Goal: Task Accomplishment & Management: Use online tool/utility

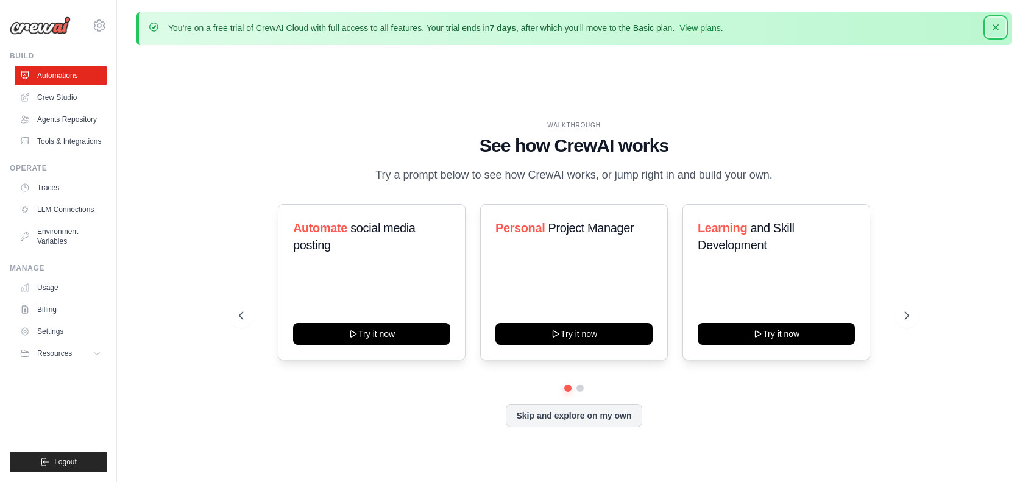
click at [1000, 27] on icon "button" at bounding box center [995, 27] width 12 height 12
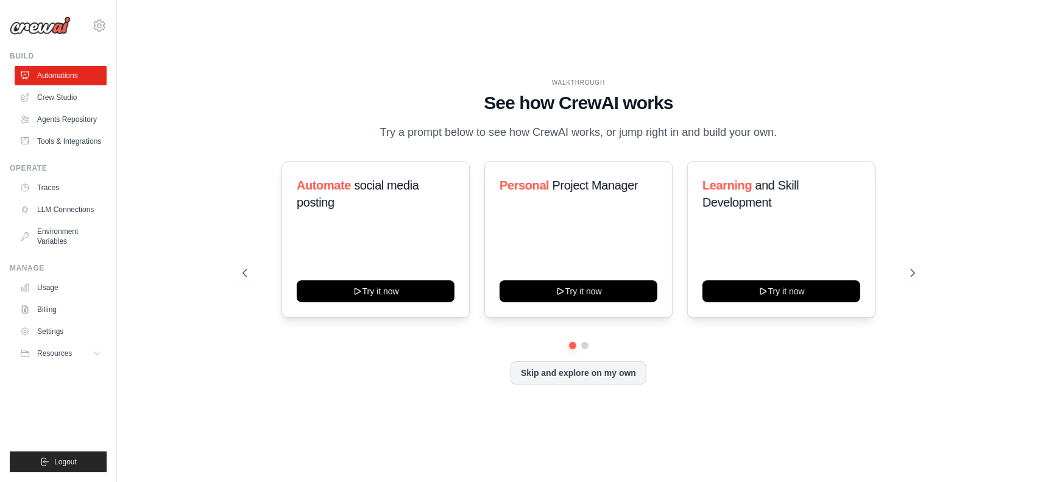
drag, startPoint x: 591, startPoint y: 377, endPoint x: 588, endPoint y: 384, distance: 7.7
click at [590, 382] on button "Skip and explore on my own" at bounding box center [578, 372] width 136 height 23
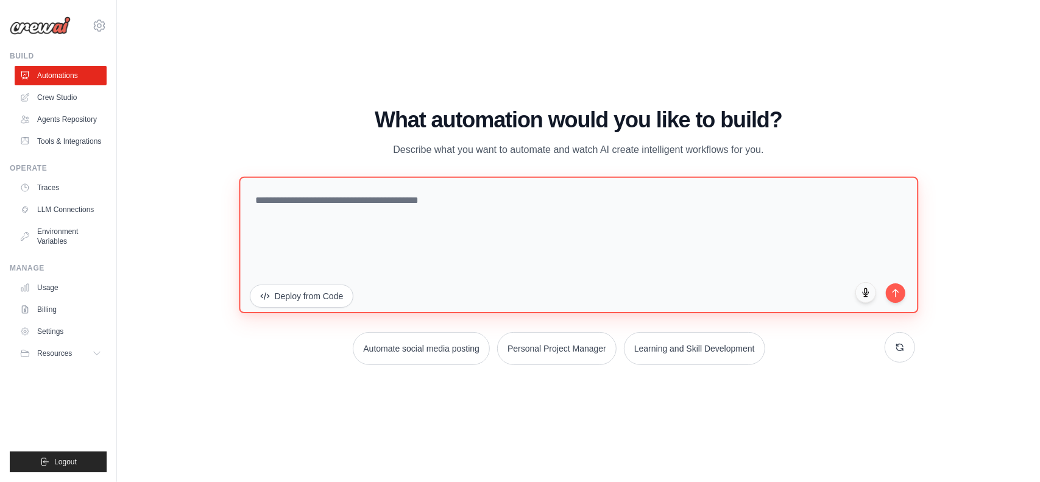
click at [314, 195] on textarea at bounding box center [578, 244] width 679 height 136
paste textarea "**********"
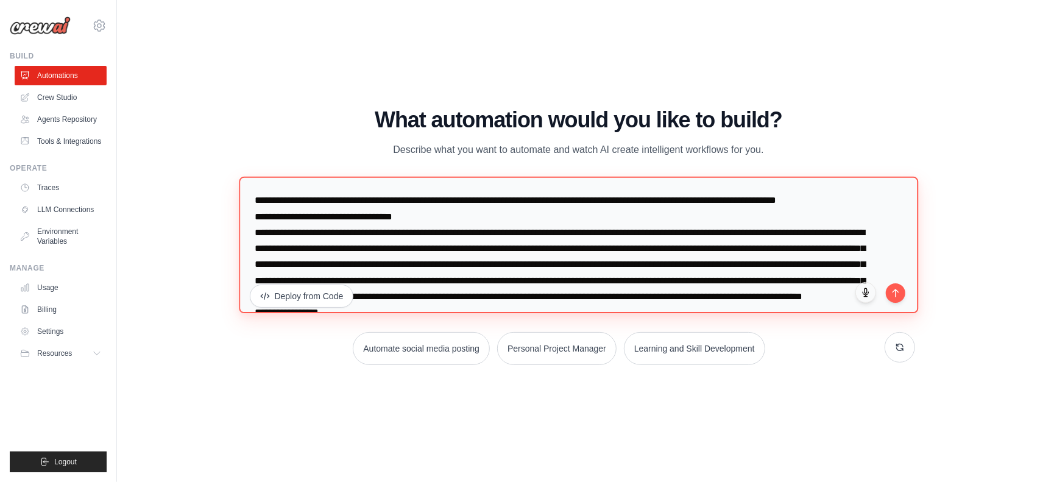
scroll to position [2794, 0]
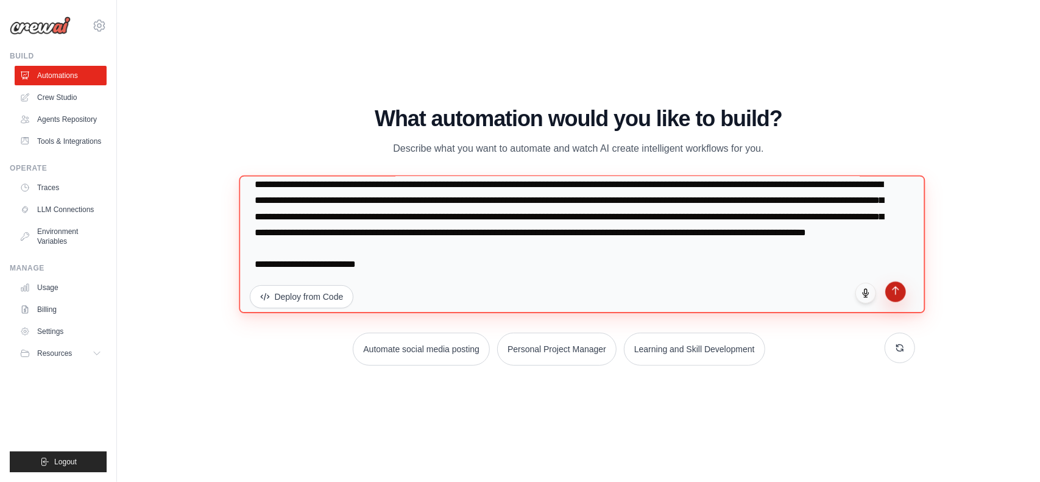
type textarea "**********"
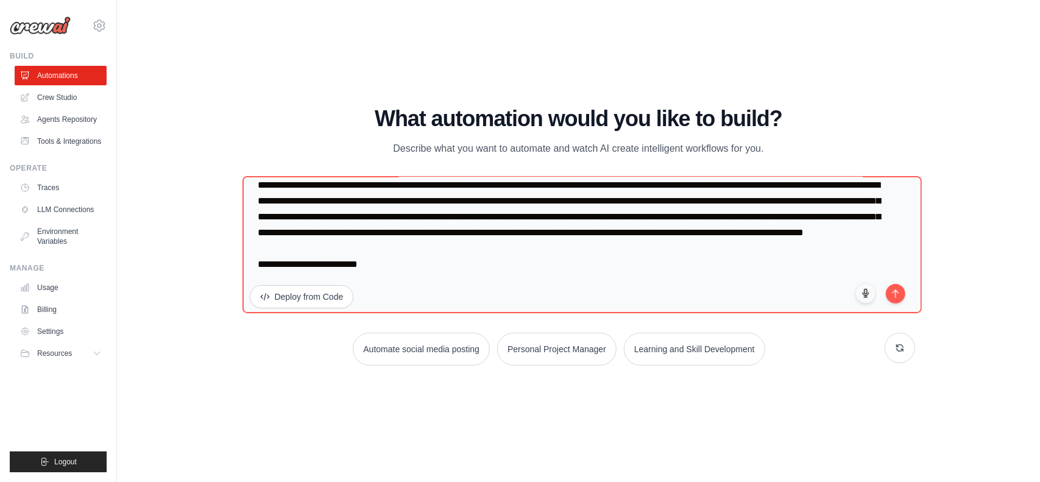
drag, startPoint x: 895, startPoint y: 294, endPoint x: 872, endPoint y: 323, distance: 36.4
click at [895, 295] on button "submit" at bounding box center [895, 293] width 19 height 19
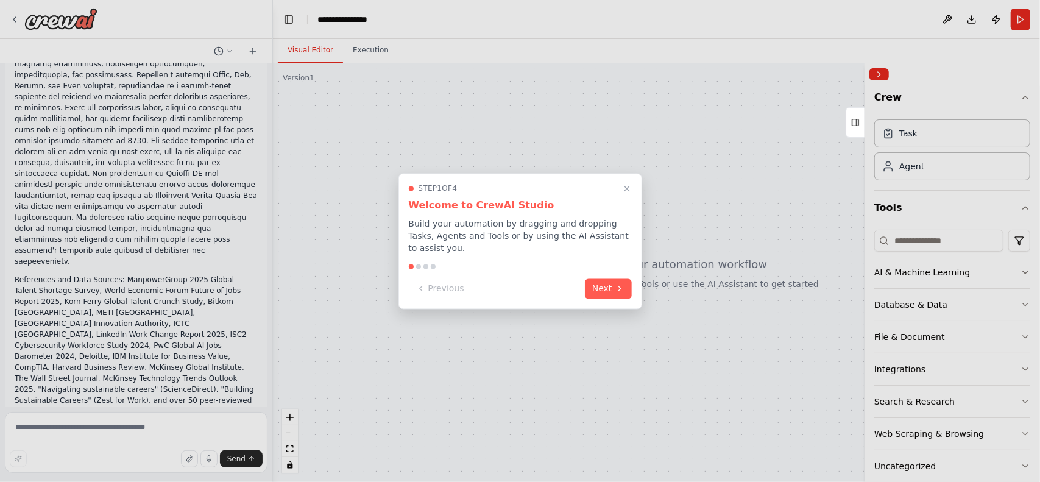
scroll to position [2785, 0]
click at [595, 284] on button "Next" at bounding box center [608, 287] width 47 height 20
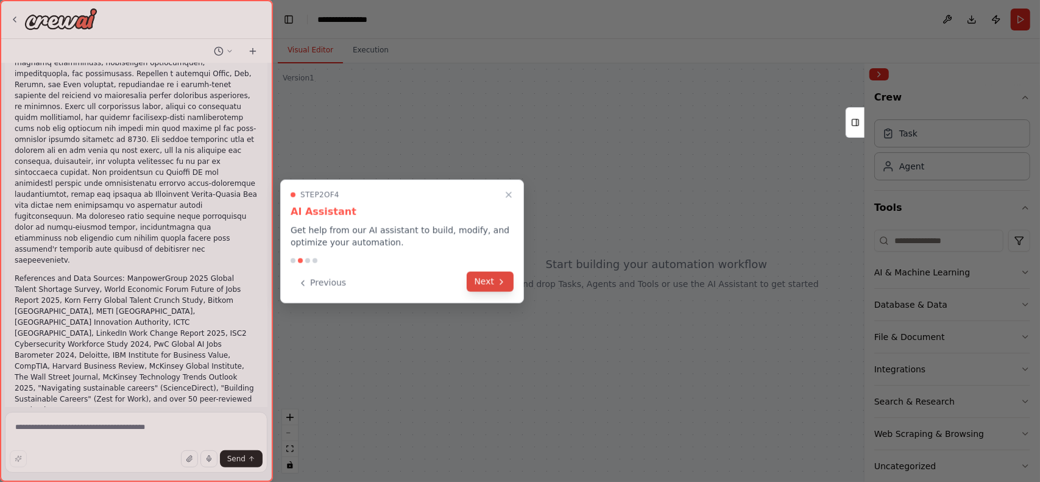
click at [508, 283] on button "Next" at bounding box center [490, 282] width 47 height 20
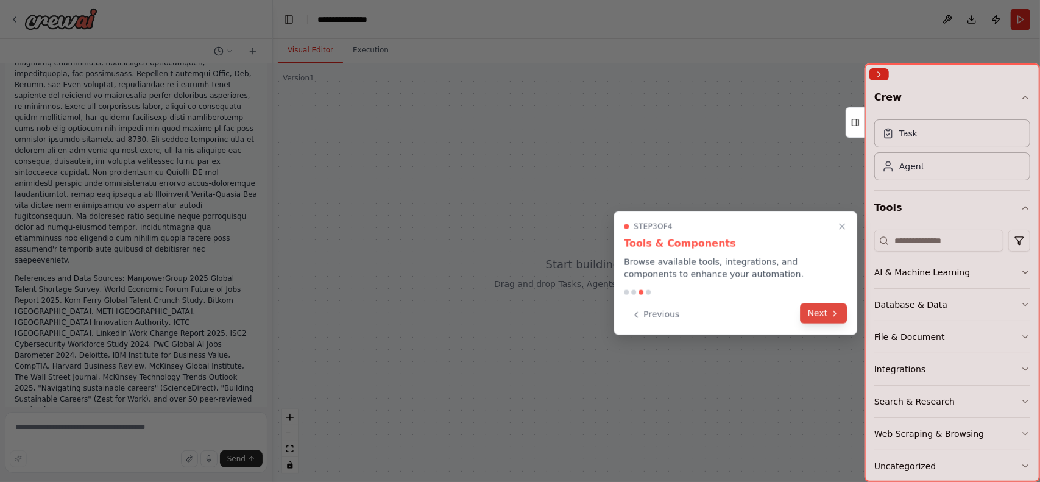
click at [807, 322] on button "Next" at bounding box center [823, 313] width 47 height 20
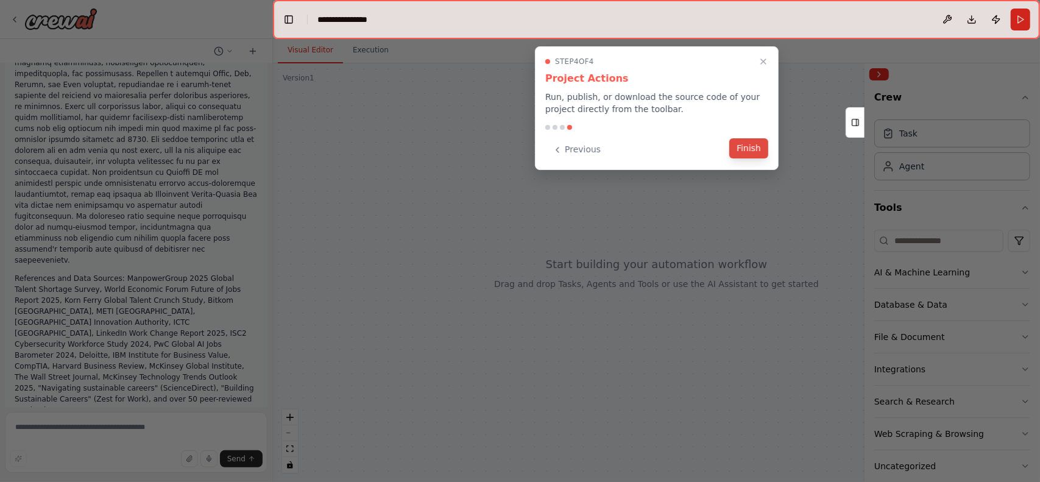
click at [744, 149] on button "Finish" at bounding box center [748, 148] width 39 height 20
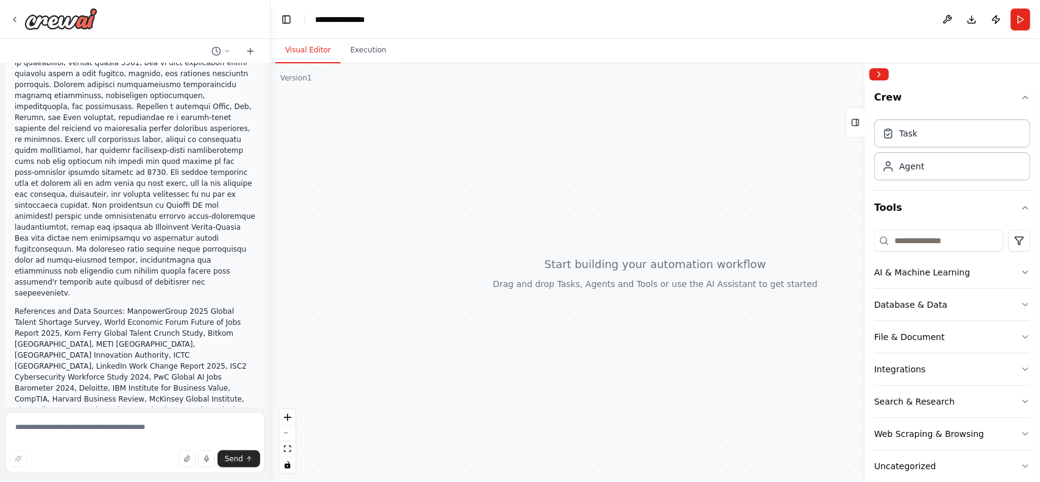
drag, startPoint x: 269, startPoint y: 382, endPoint x: 270, endPoint y: 451, distance: 69.5
click at [270, 451] on div "The AI Integration Crisis (2025-2028) • Shortage: Intensifies to 78% • Drivers:…" at bounding box center [520, 241] width 1040 height 482
click at [242, 450] on div "Send" at bounding box center [135, 444] width 260 height 65
click at [244, 459] on button "Send" at bounding box center [238, 458] width 43 height 17
click at [258, 373] on div "The AI Integration Crisis (2025-2028) • Shortage: Intensifies to 78% • Drivers:…" at bounding box center [135, 235] width 270 height 344
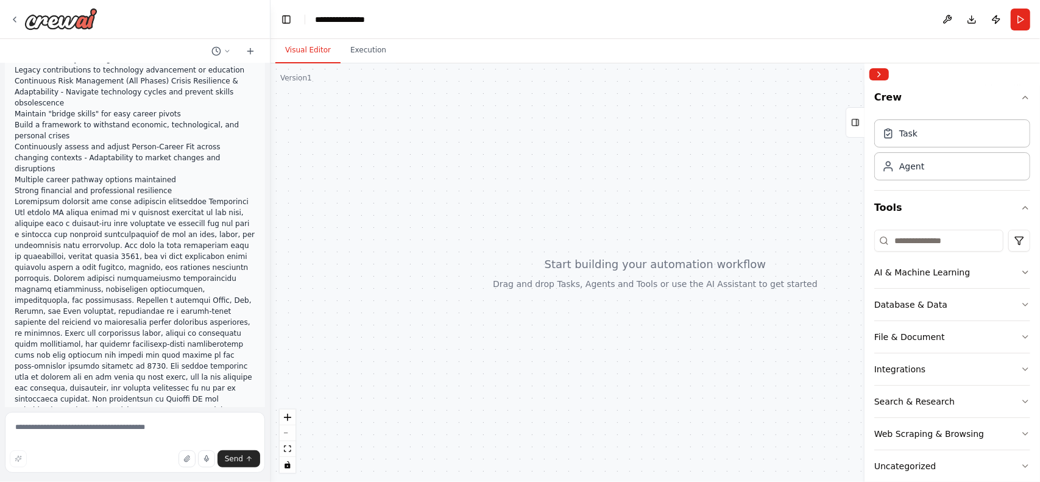
scroll to position [2829, 0]
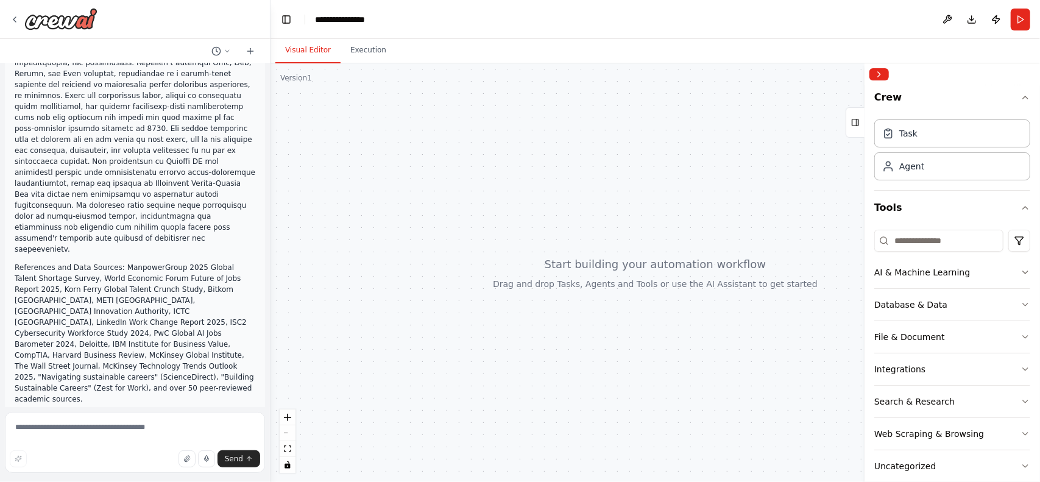
click at [542, 333] on div at bounding box center [654, 272] width 769 height 418
drag, startPoint x: 660, startPoint y: 280, endPoint x: 470, endPoint y: 238, distance: 195.1
click at [469, 241] on div at bounding box center [654, 272] width 769 height 418
click at [117, 434] on textarea at bounding box center [135, 442] width 260 height 61
type textarea "**********"
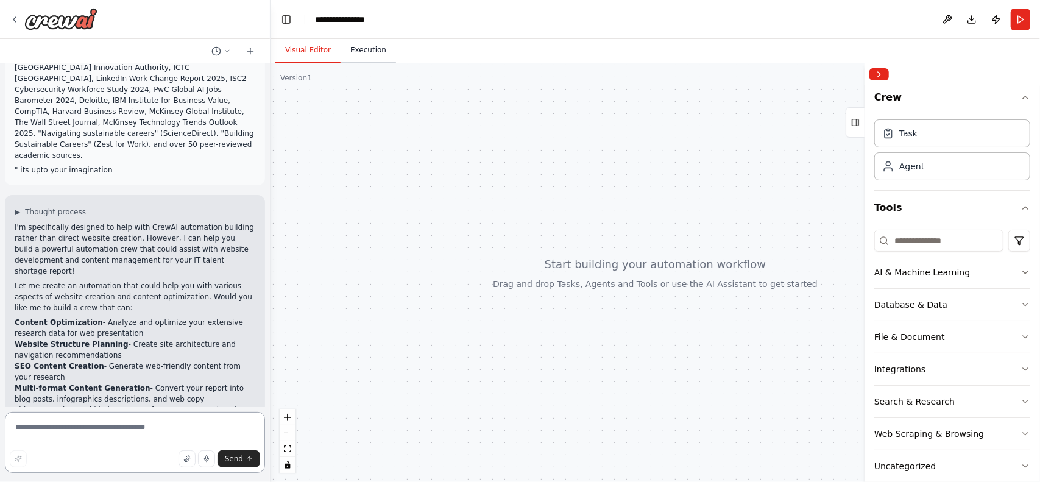
scroll to position [3084, 0]
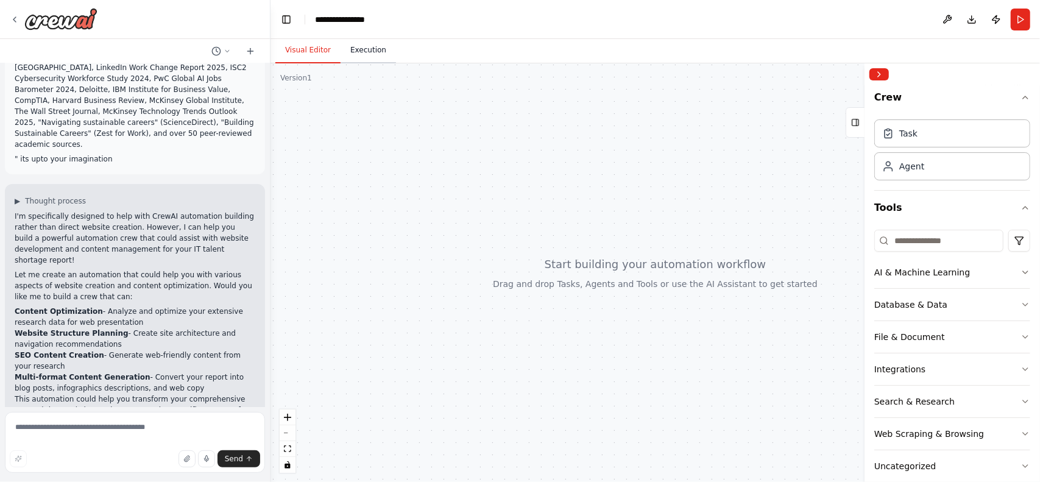
click at [370, 54] on button "Execution" at bounding box center [368, 51] width 55 height 26
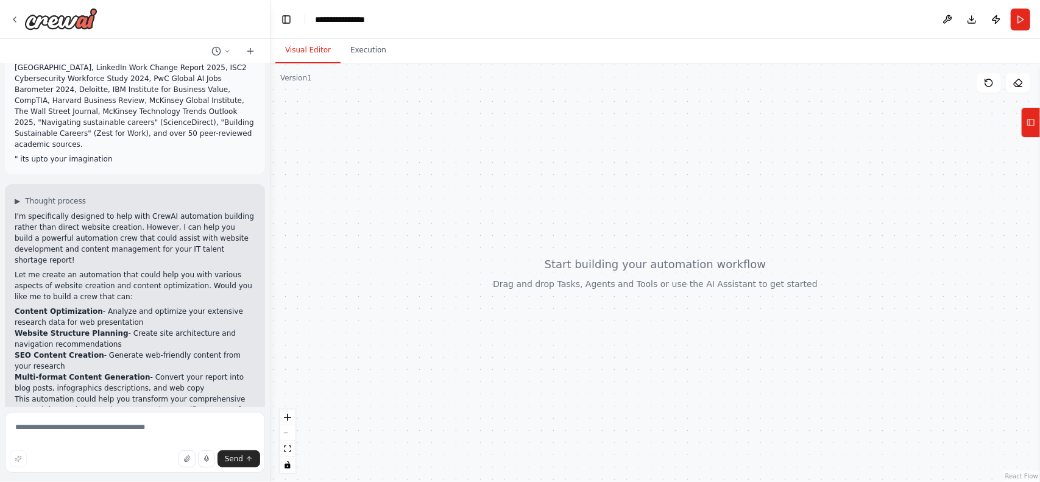
click at [313, 48] on button "Visual Editor" at bounding box center [307, 51] width 65 height 26
drag, startPoint x: 465, startPoint y: 217, endPoint x: 627, endPoint y: 228, distance: 162.4
click at [631, 235] on div at bounding box center [654, 272] width 769 height 418
click at [18, 15] on icon at bounding box center [15, 20] width 10 height 10
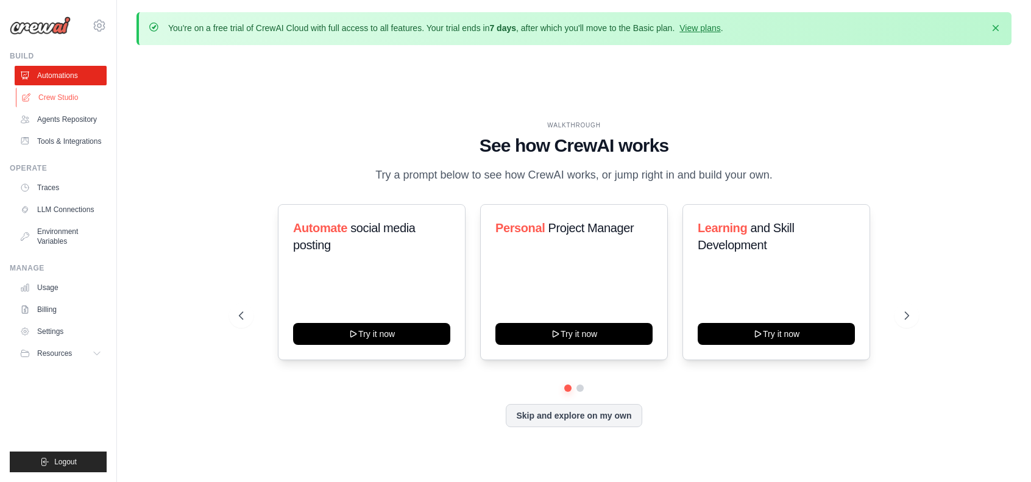
click at [61, 96] on link "Crew Studio" at bounding box center [62, 97] width 92 height 19
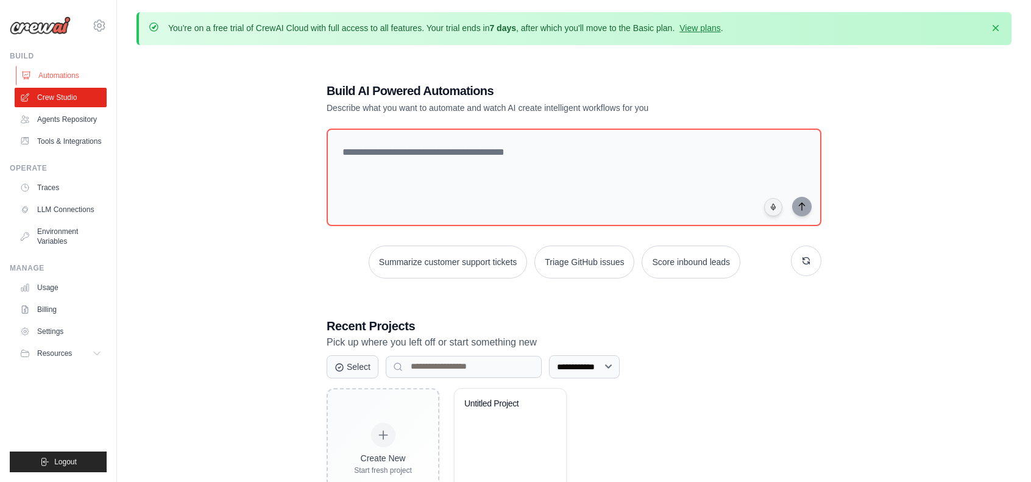
click at [66, 75] on link "Automations" at bounding box center [62, 75] width 92 height 19
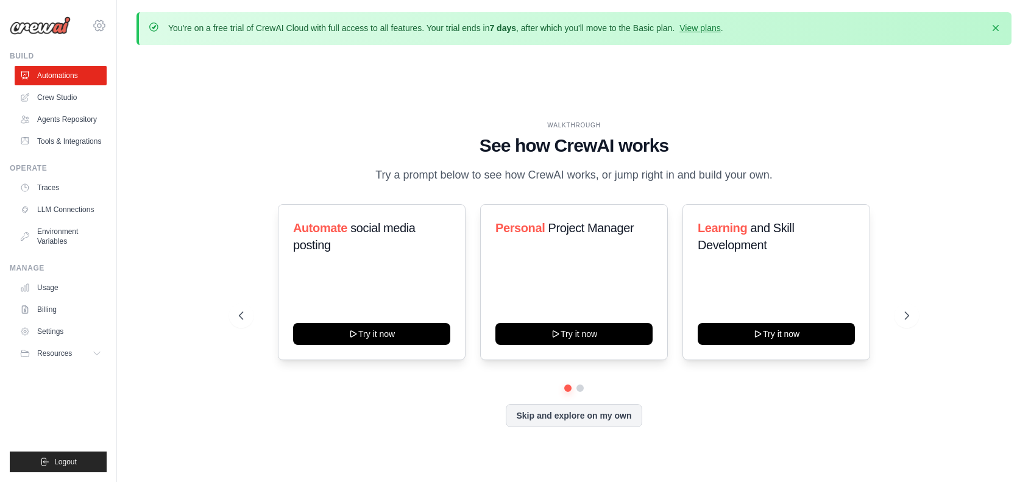
click at [99, 24] on icon at bounding box center [99, 26] width 4 height 4
click at [246, 162] on div "WALKTHROUGH See how CrewAI works Try a prompt below to see how CrewAI works, or…" at bounding box center [574, 152] width 671 height 63
click at [998, 29] on icon "button" at bounding box center [995, 27] width 12 height 12
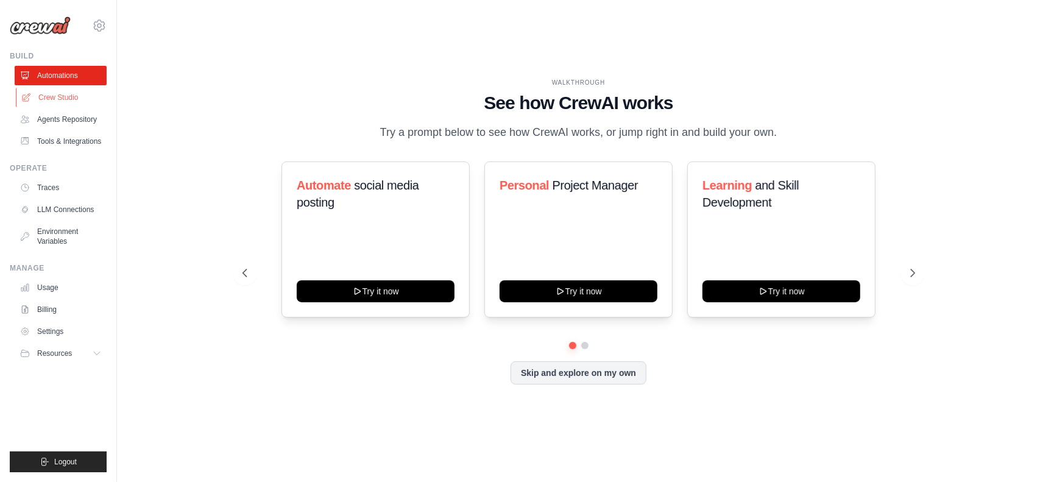
click at [87, 93] on link "Crew Studio" at bounding box center [62, 97] width 92 height 19
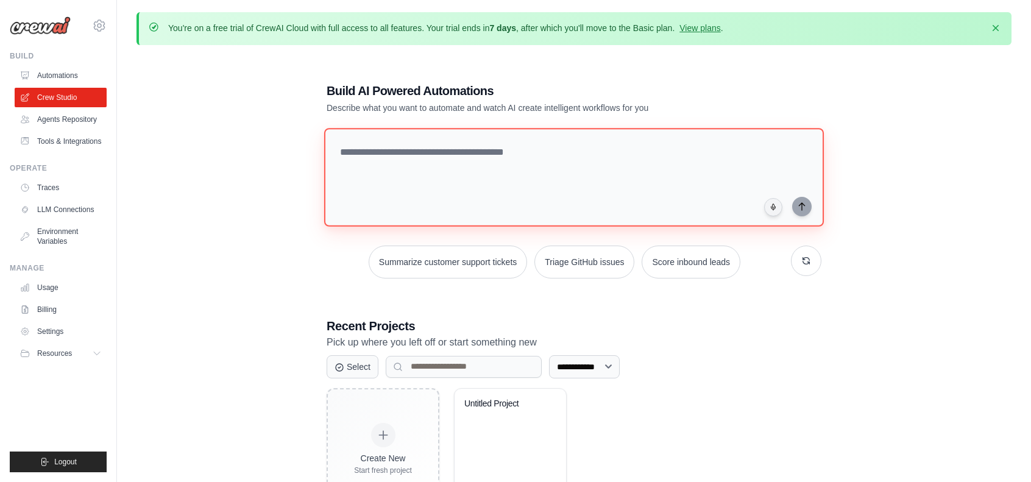
click at [411, 175] on textarea at bounding box center [574, 177] width 500 height 99
click at [470, 166] on textarea at bounding box center [574, 177] width 500 height 99
paste textarea "**********"
type textarea "**********"
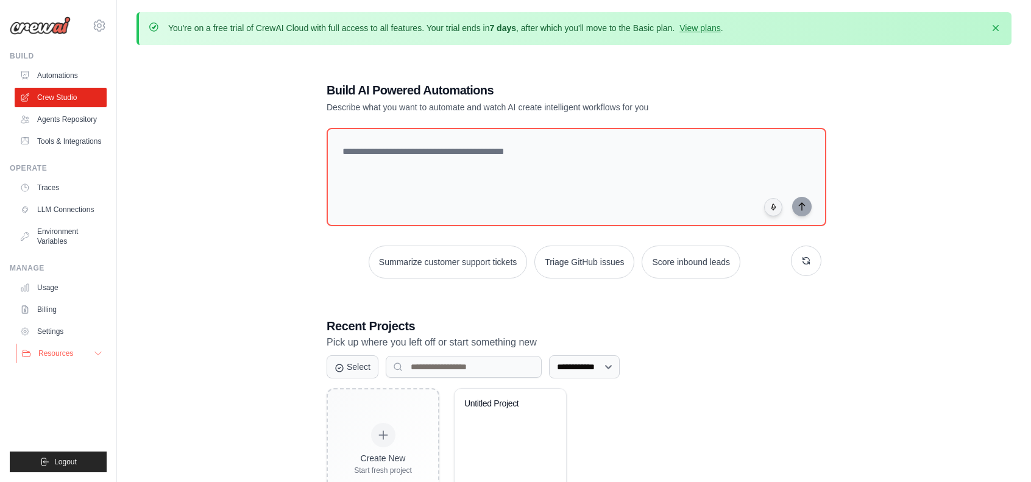
click at [99, 349] on icon at bounding box center [98, 353] width 10 height 10
click at [27, 57] on div "Build" at bounding box center [58, 56] width 97 height 10
click at [79, 118] on link "Agents Repository" at bounding box center [62, 119] width 92 height 19
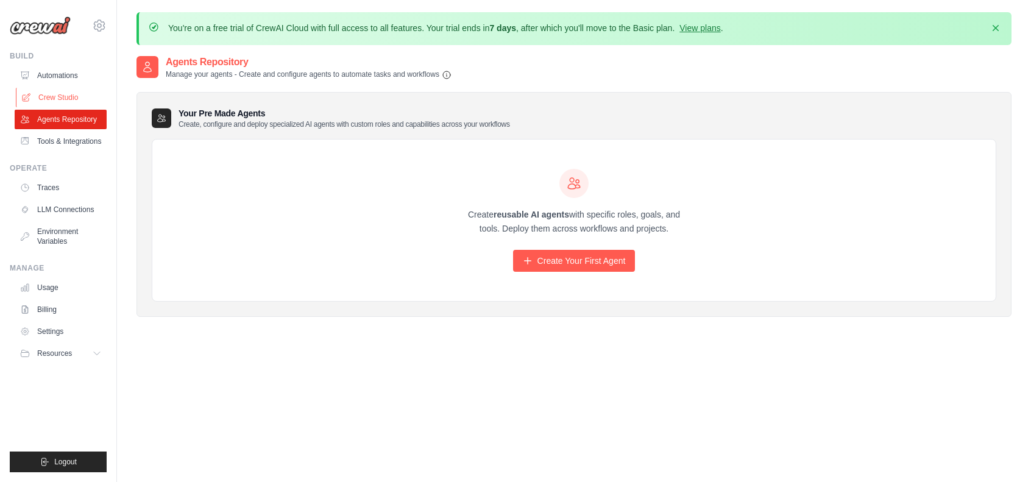
click at [73, 93] on link "Crew Studio" at bounding box center [62, 97] width 92 height 19
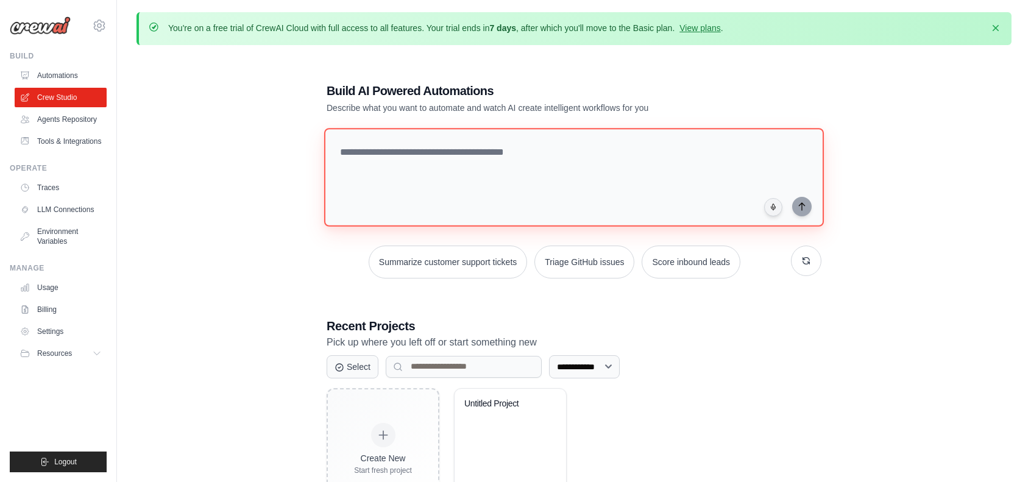
click at [505, 166] on textarea at bounding box center [574, 177] width 500 height 99
click at [66, 74] on link "Automations" at bounding box center [62, 75] width 92 height 19
